Goal: Check status: Check status

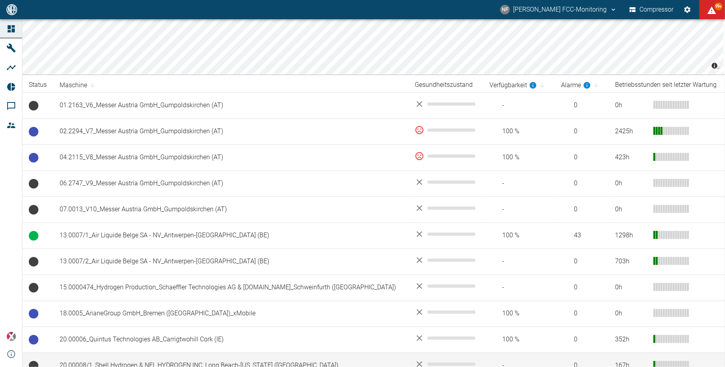
scroll to position [106, 0]
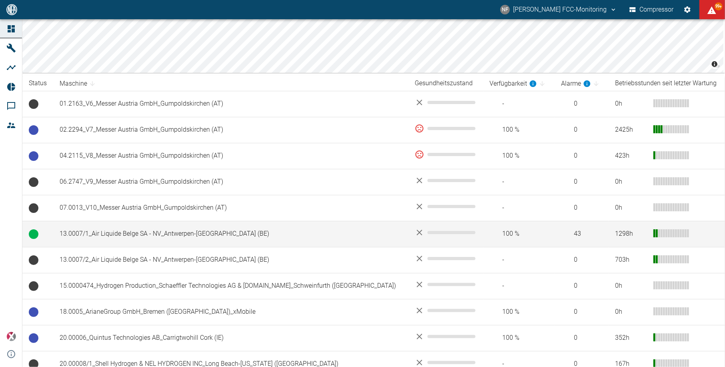
click at [132, 234] on td "13.0007/1_Air Liquide Belge SA - NV_Antwerpen-Lillo (BE)" at bounding box center [230, 234] width 355 height 26
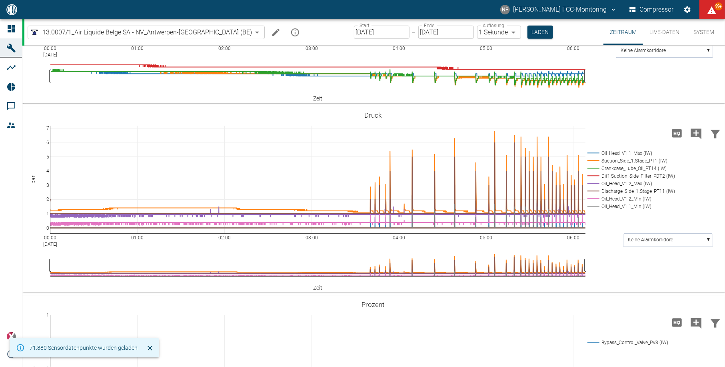
scroll to position [373, 0]
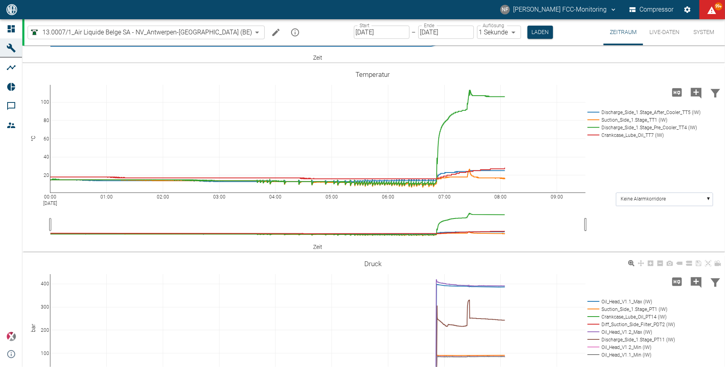
scroll to position [106, 0]
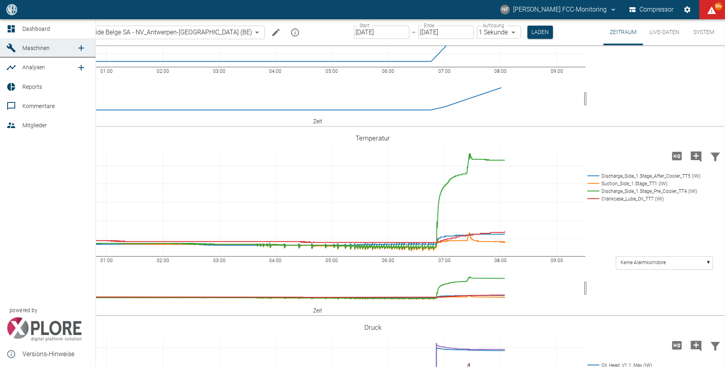
click at [20, 28] on link "Dashboard" at bounding box center [48, 28] width 96 height 19
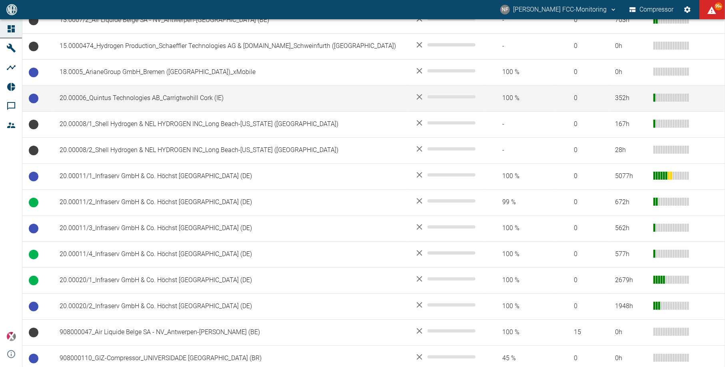
scroll to position [426, 0]
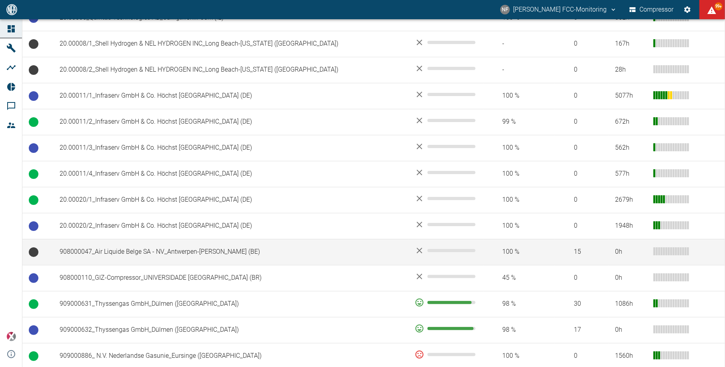
click at [88, 247] on td "908000047_Air Liquide Belge SA - NV_Antwerpen-Lillo (BE)" at bounding box center [230, 252] width 355 height 26
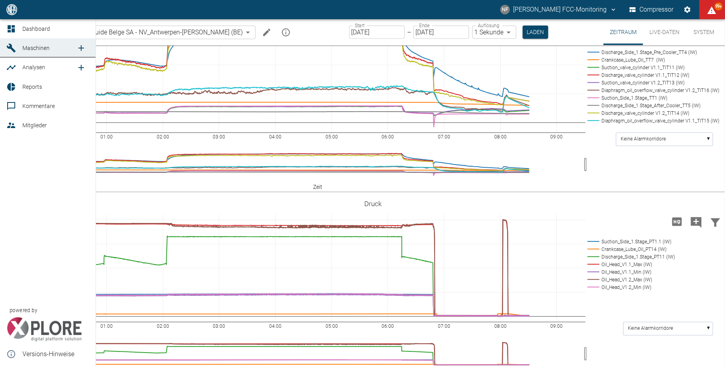
scroll to position [669, 0]
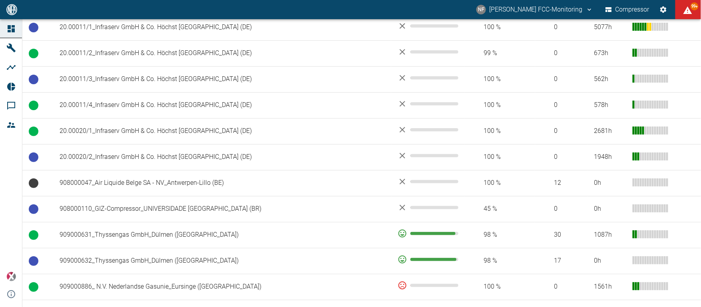
scroll to position [533, 0]
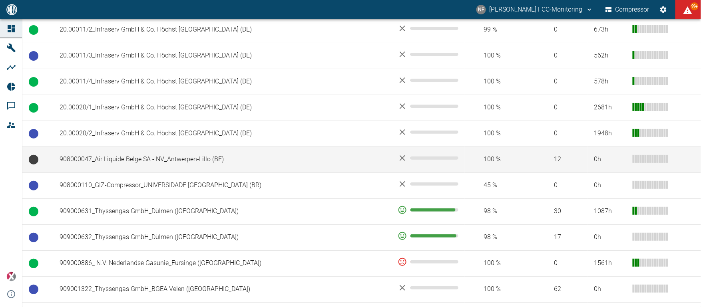
click at [101, 147] on td "908000047_Air Liquide Belge SA - NV_Antwerpen-Lillo (BE)" at bounding box center [222, 160] width 338 height 26
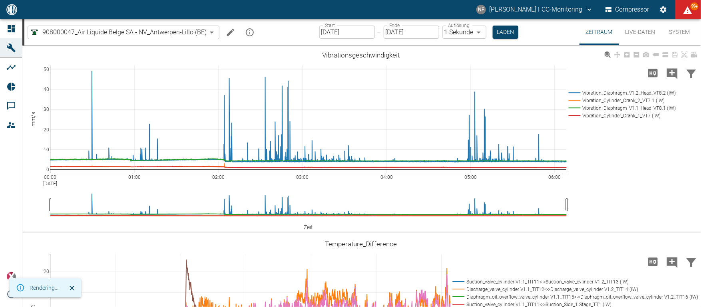
click at [637, 158] on div "00:00 Sep 29, 2025 01:00 02:00 03:00 04:00 05:00 06:00 0 10 20 30 40 50 Vibrati…" at bounding box center [360, 140] width 677 height 180
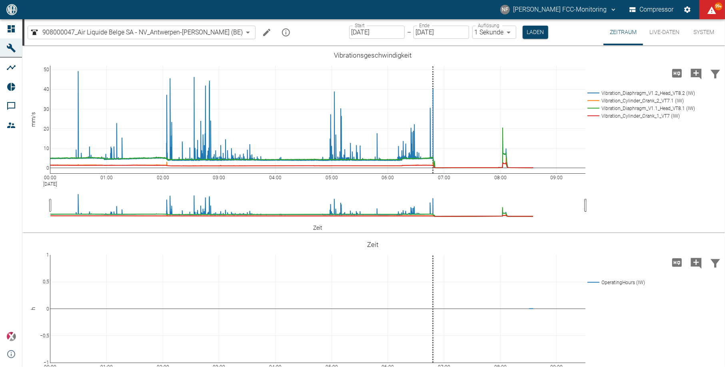
scroll to position [669, 0]
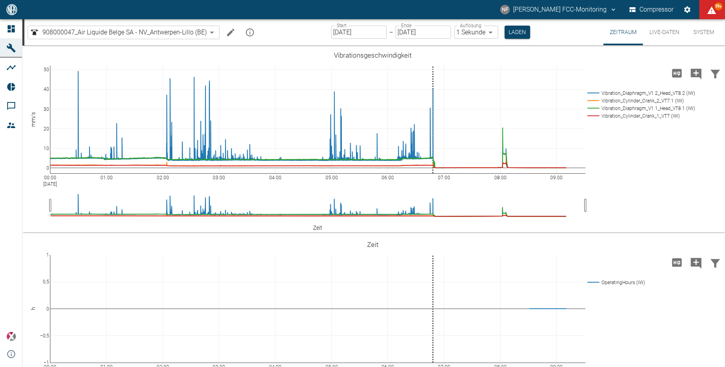
scroll to position [669, 0]
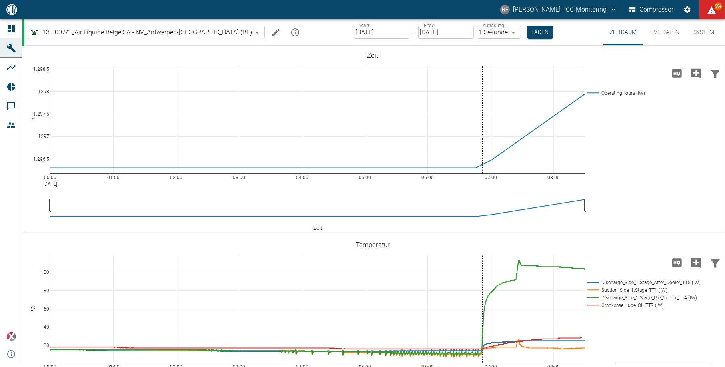
scroll to position [266, 0]
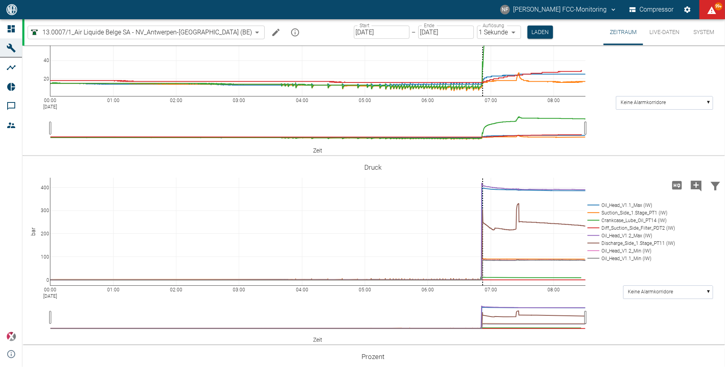
click at [496, 21] on div "Start [DATE] Start – Ende [DATE] Ende Auflösung 1 Sekunde 1sec Auflösung Laden" at bounding box center [453, 32] width 199 height 26
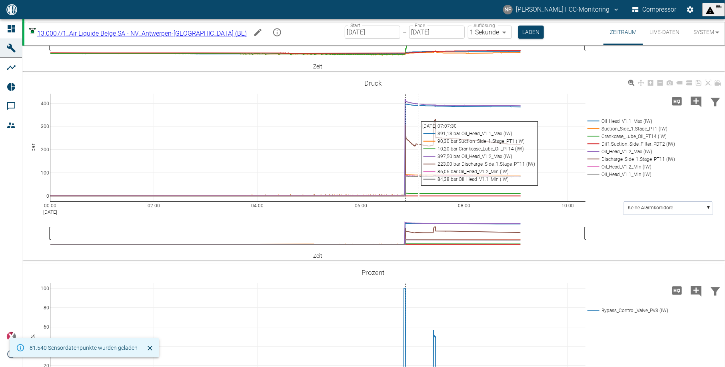
scroll to position [320, 0]
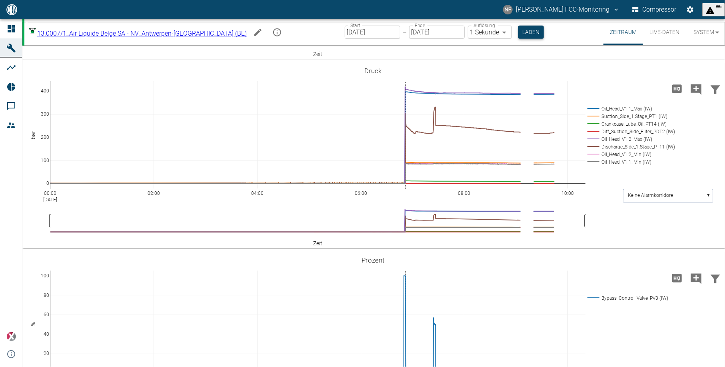
click at [520, 32] on button "Laden" at bounding box center [531, 32] width 26 height 13
click at [228, 6] on div "NF Neuman-Esser FCC-Monitoring Compressor 99+" at bounding box center [362, 9] width 725 height 19
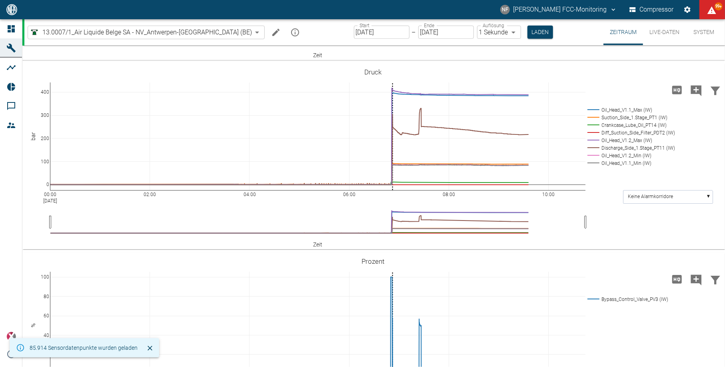
scroll to position [373, 0]
